Goal: Information Seeking & Learning: Learn about a topic

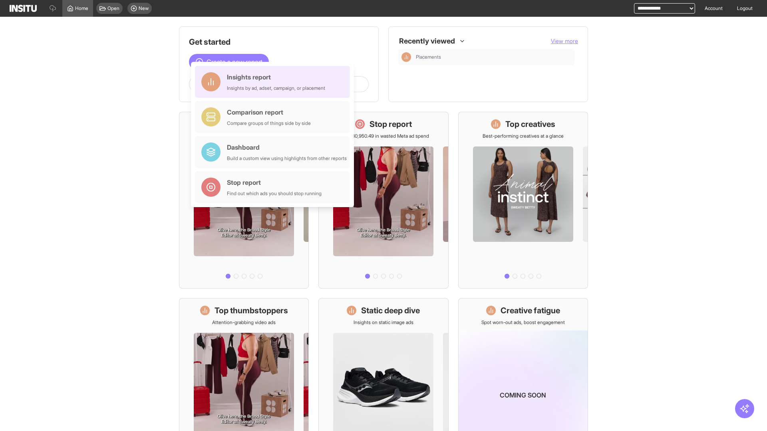
click at [274, 82] on div "Insights report Insights by ad, adset, campaign, or placement" at bounding box center [276, 81] width 98 height 19
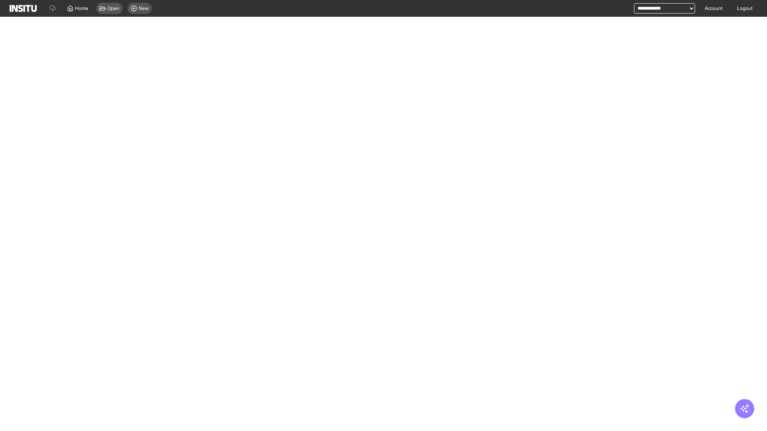
select select "**"
